Goal: Navigation & Orientation: Find specific page/section

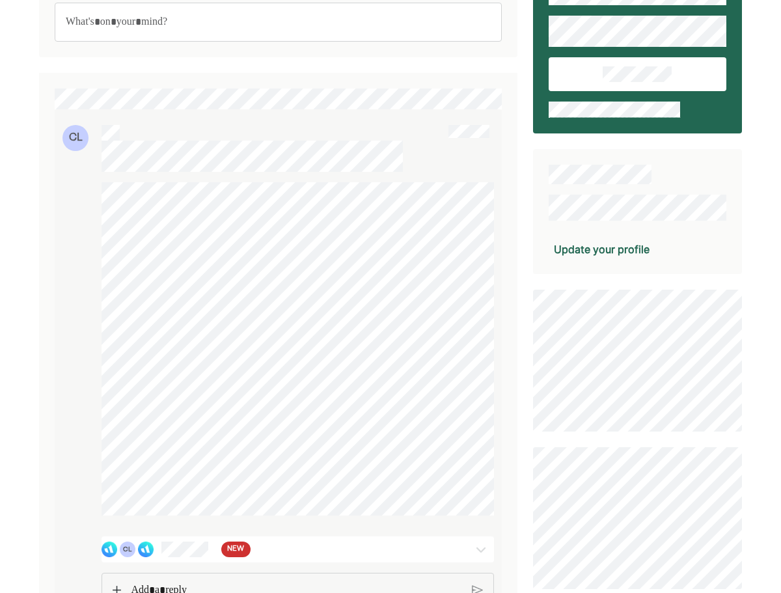
scroll to position [130, 0]
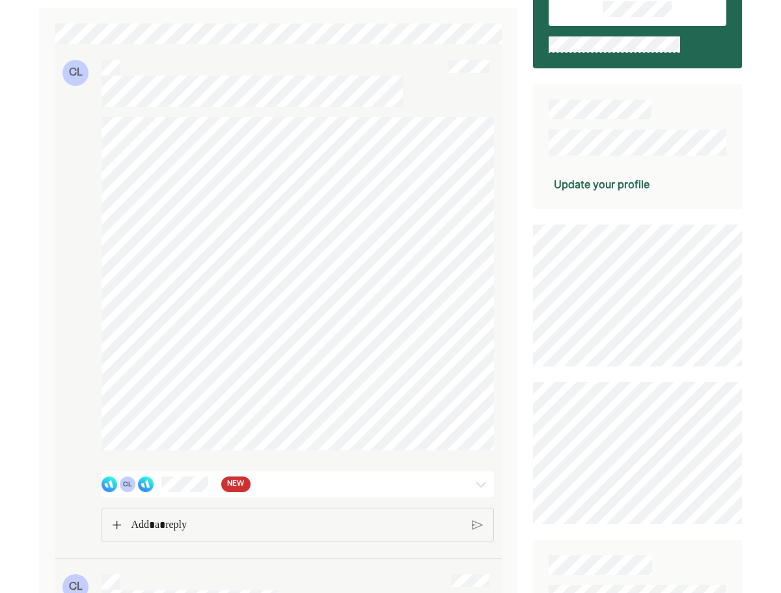
click at [279, 492] on div "CL NEW" at bounding box center [266, 485] width 329 height 16
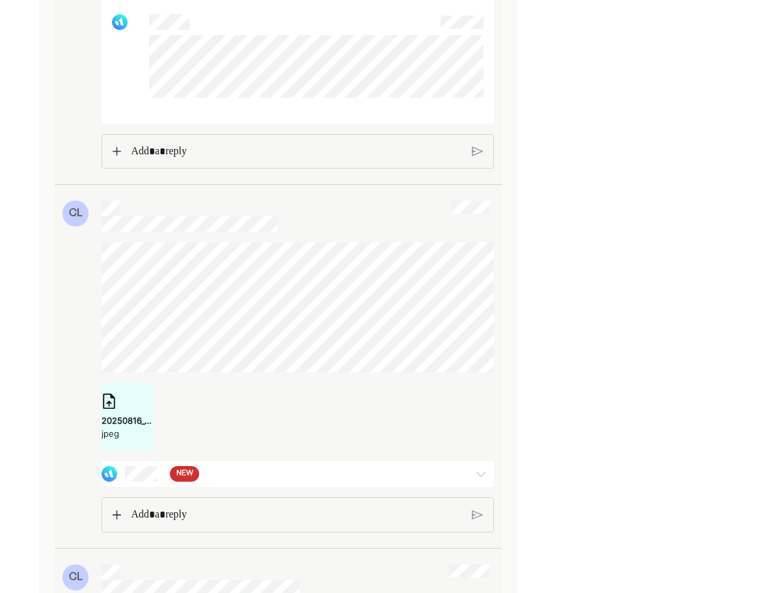
scroll to position [2279, 0]
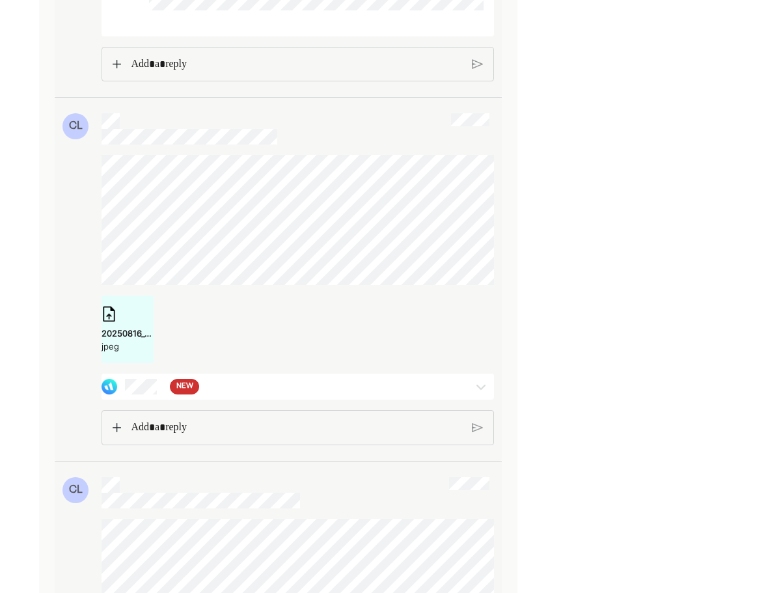
click at [261, 395] on div "NEW" at bounding box center [266, 387] width 329 height 16
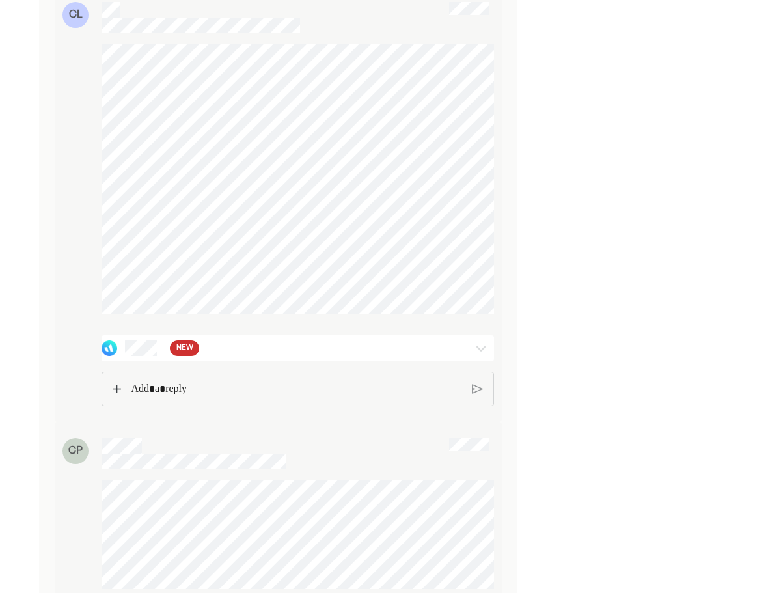
scroll to position [2865, 0]
click at [245, 355] on div "NEW" at bounding box center [266, 347] width 329 height 16
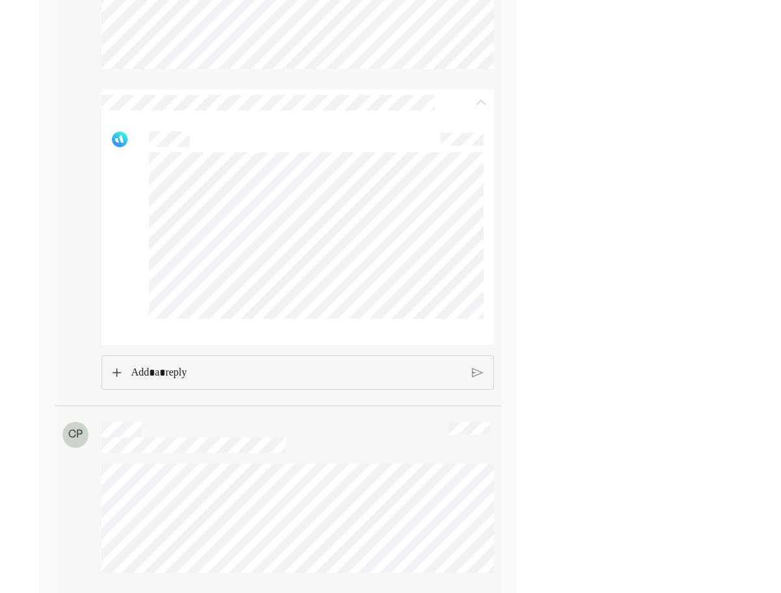
scroll to position [3191, 0]
